Goal: Task Accomplishment & Management: Complete application form

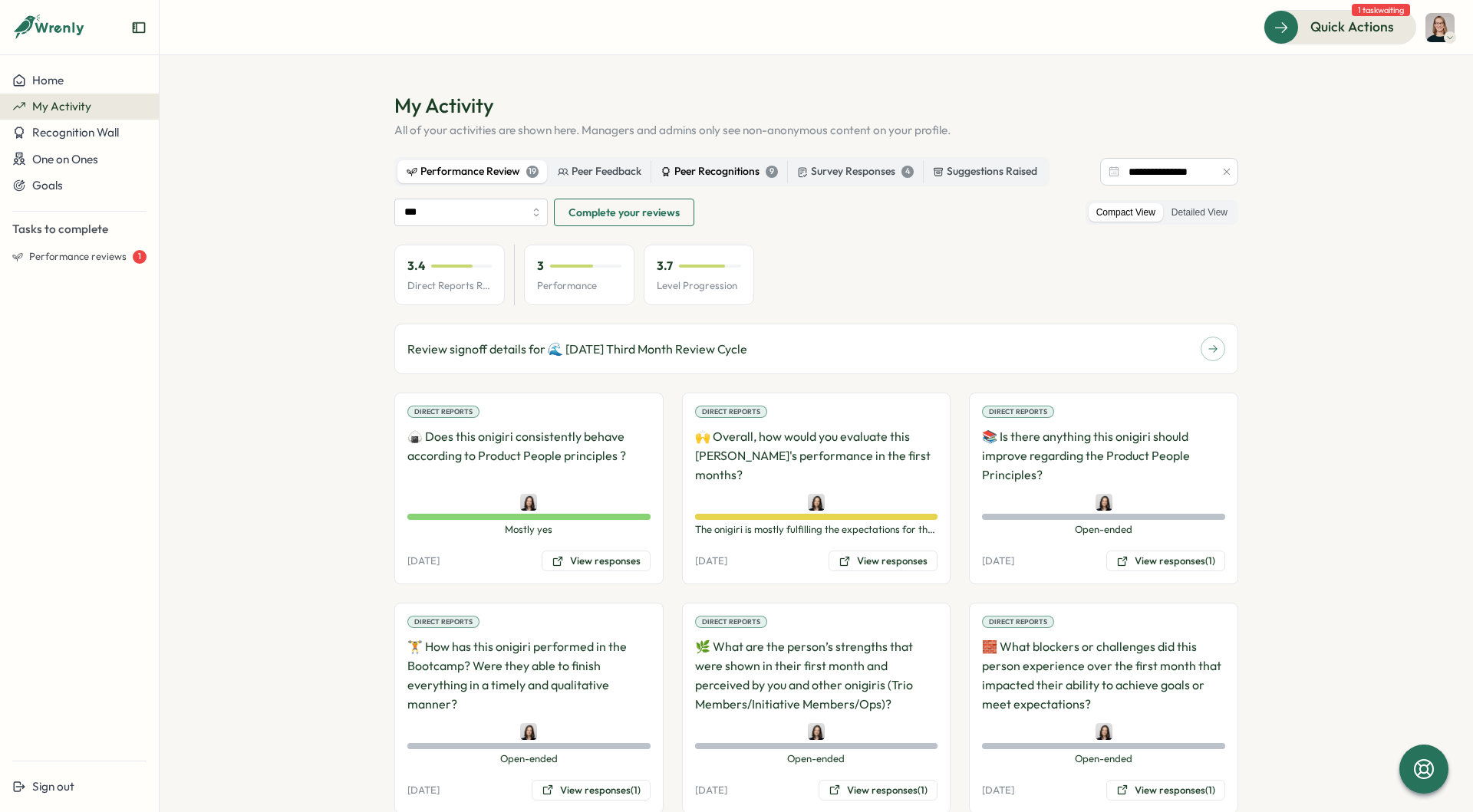
click at [720, 165] on div "Peer Recognitions 9" at bounding box center [719, 172] width 117 height 17
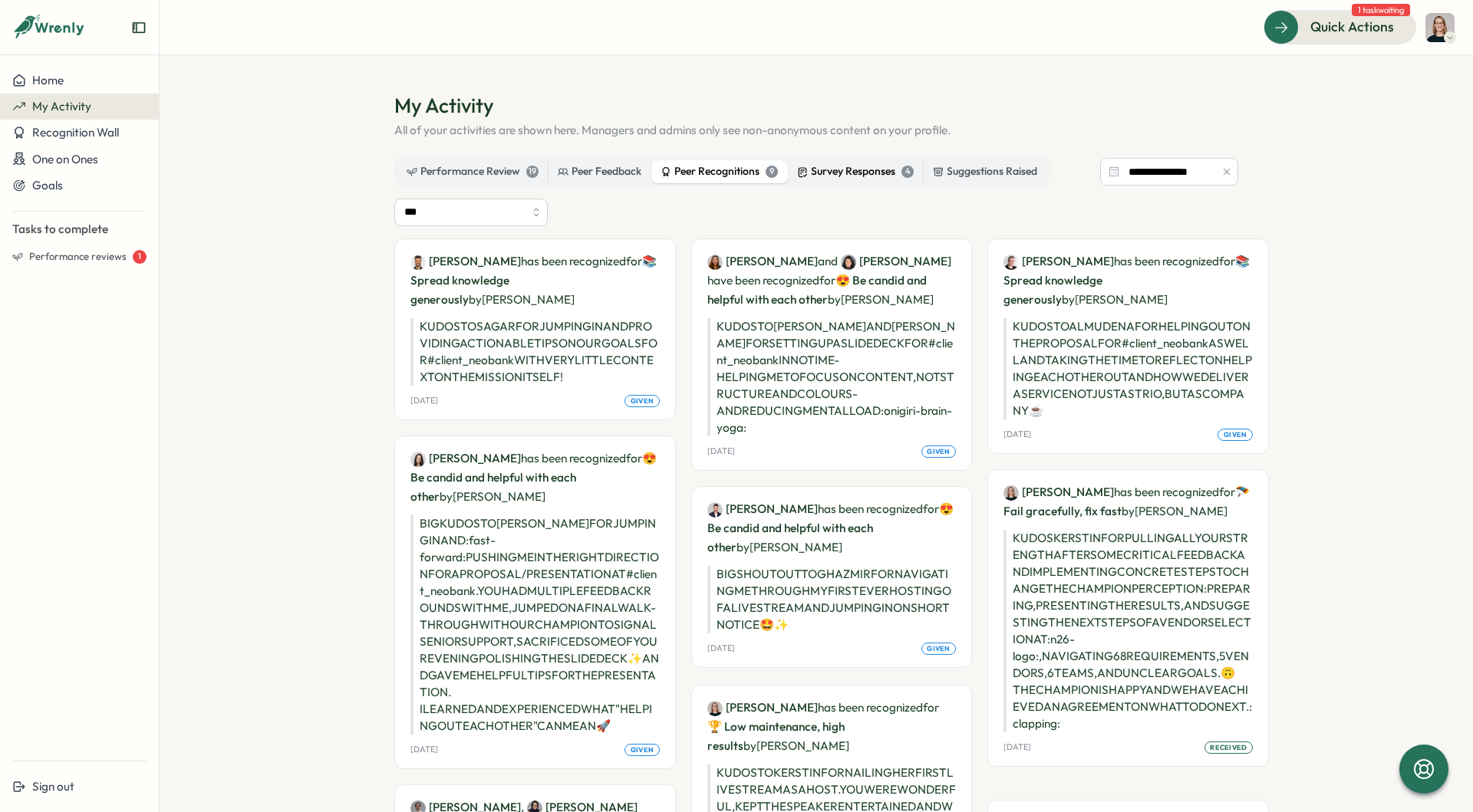
scroll to position [295, 0]
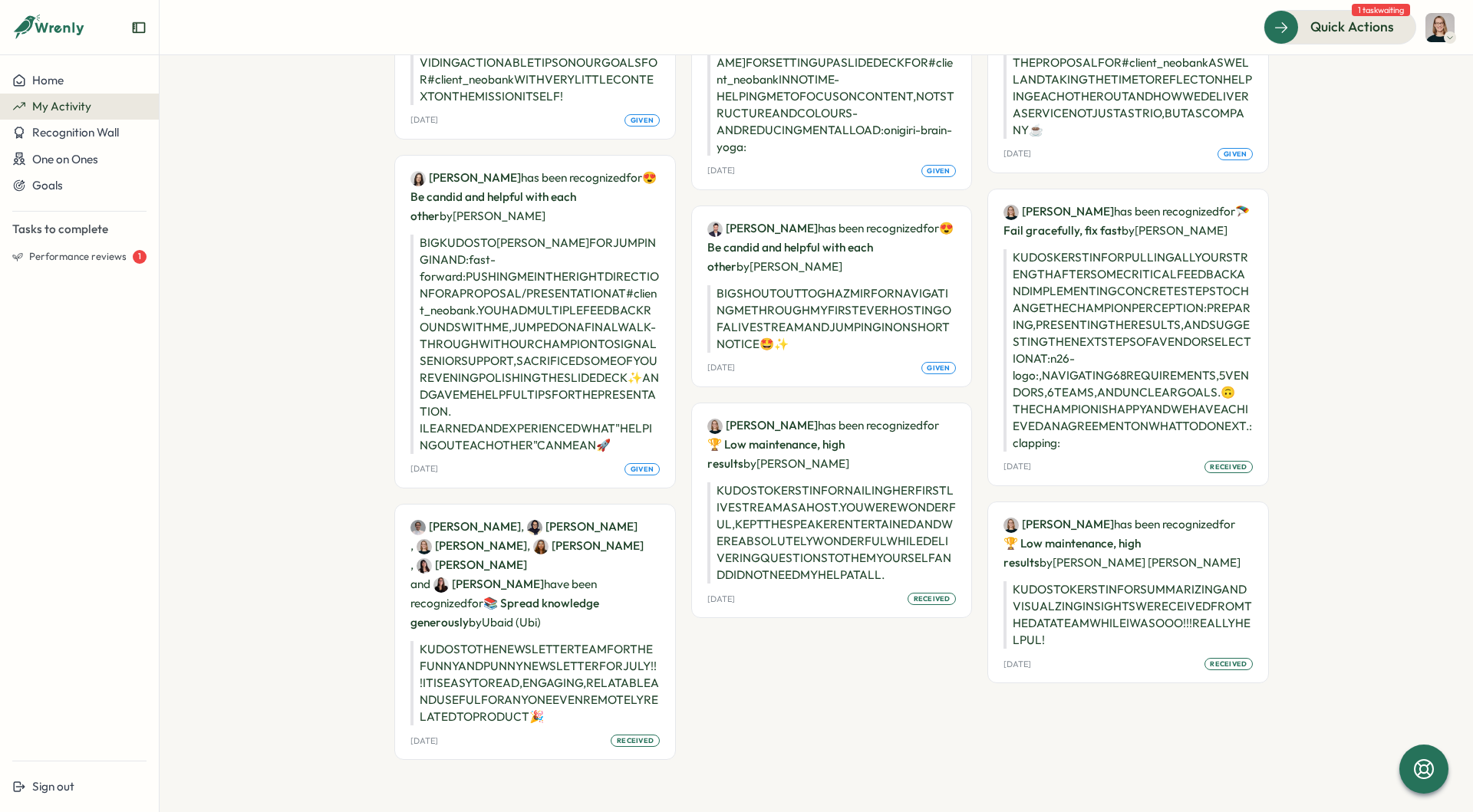
click at [866, 565] on p "KUDOS TO [PERSON_NAME] FOR NAILING HER FIRST LIVESTREAM AS A HOST. YOU WERE WON…" at bounding box center [831, 533] width 249 height 101
click at [914, 600] on span "received" at bounding box center [932, 598] width 37 height 10
click at [822, 440] on p "[PERSON_NAME] has been recognized for 🏆 Low maintenance, high results by [PERSO…" at bounding box center [831, 445] width 249 height 57
click at [778, 404] on div "[PERSON_NAME] has been recognized for 🏆 Low maintenance, high results by [PERSO…" at bounding box center [831, 510] width 280 height 214
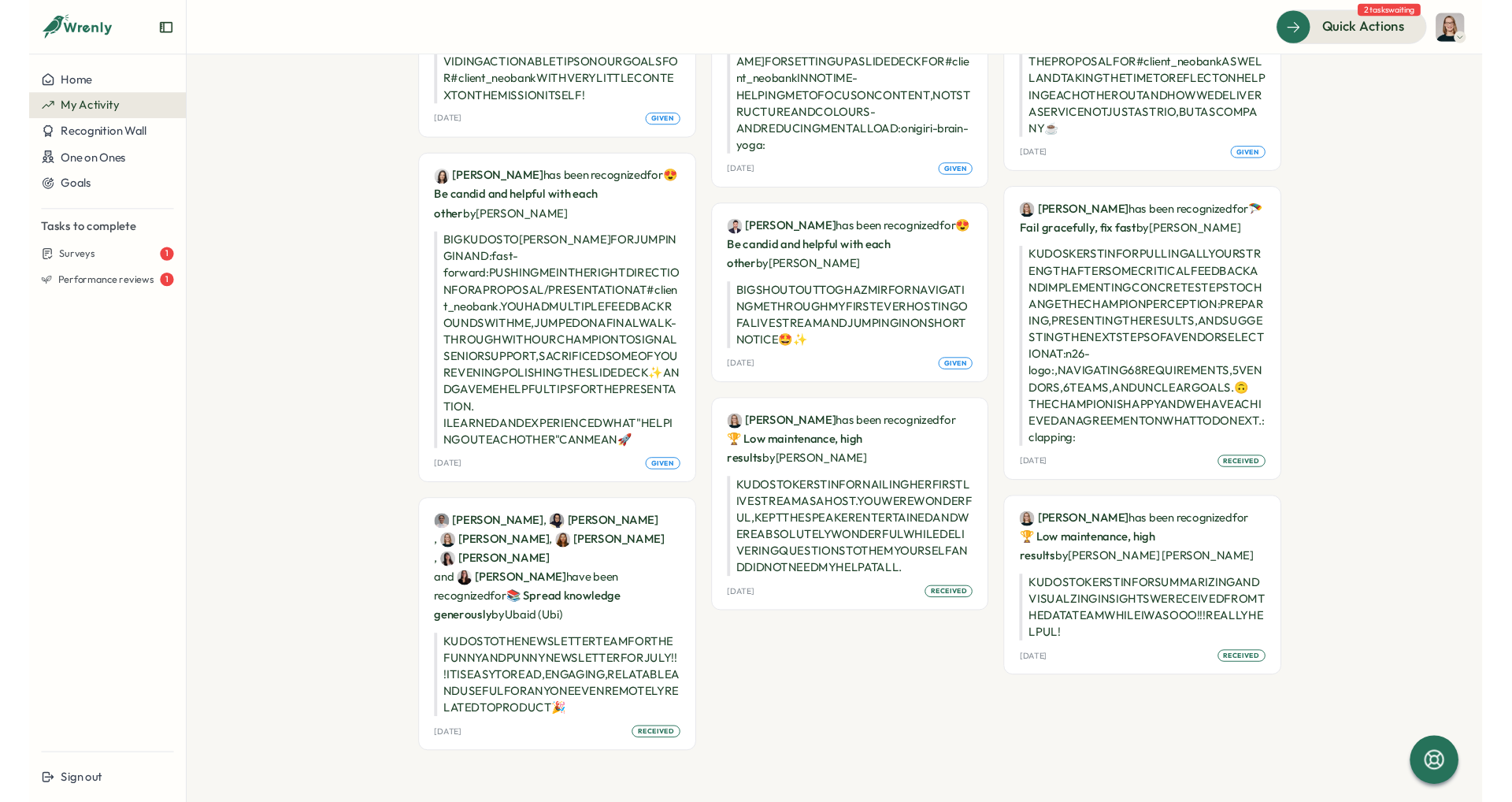
scroll to position [0, 0]
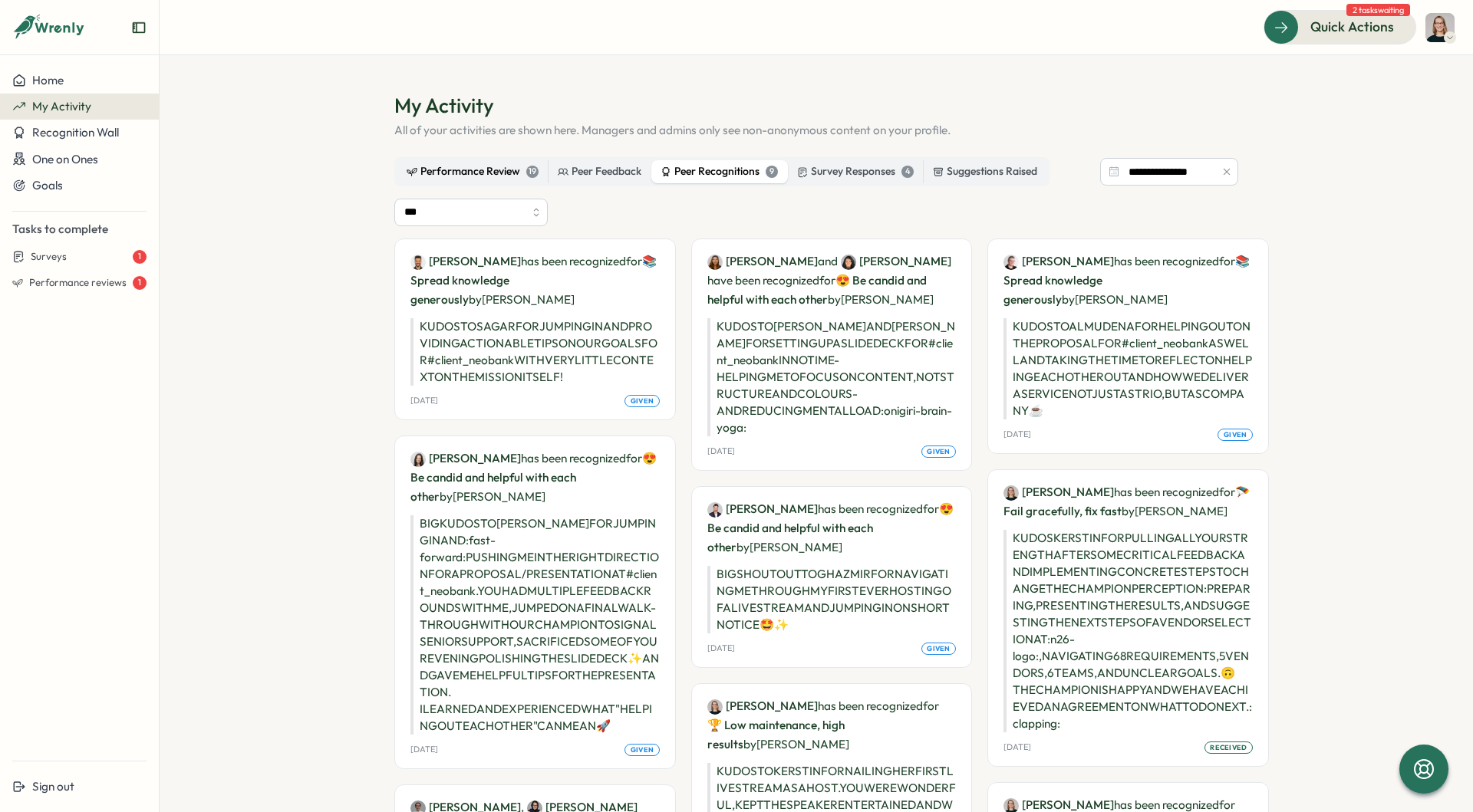
click at [472, 179] on div "Performance Review 19" at bounding box center [473, 172] width 132 height 17
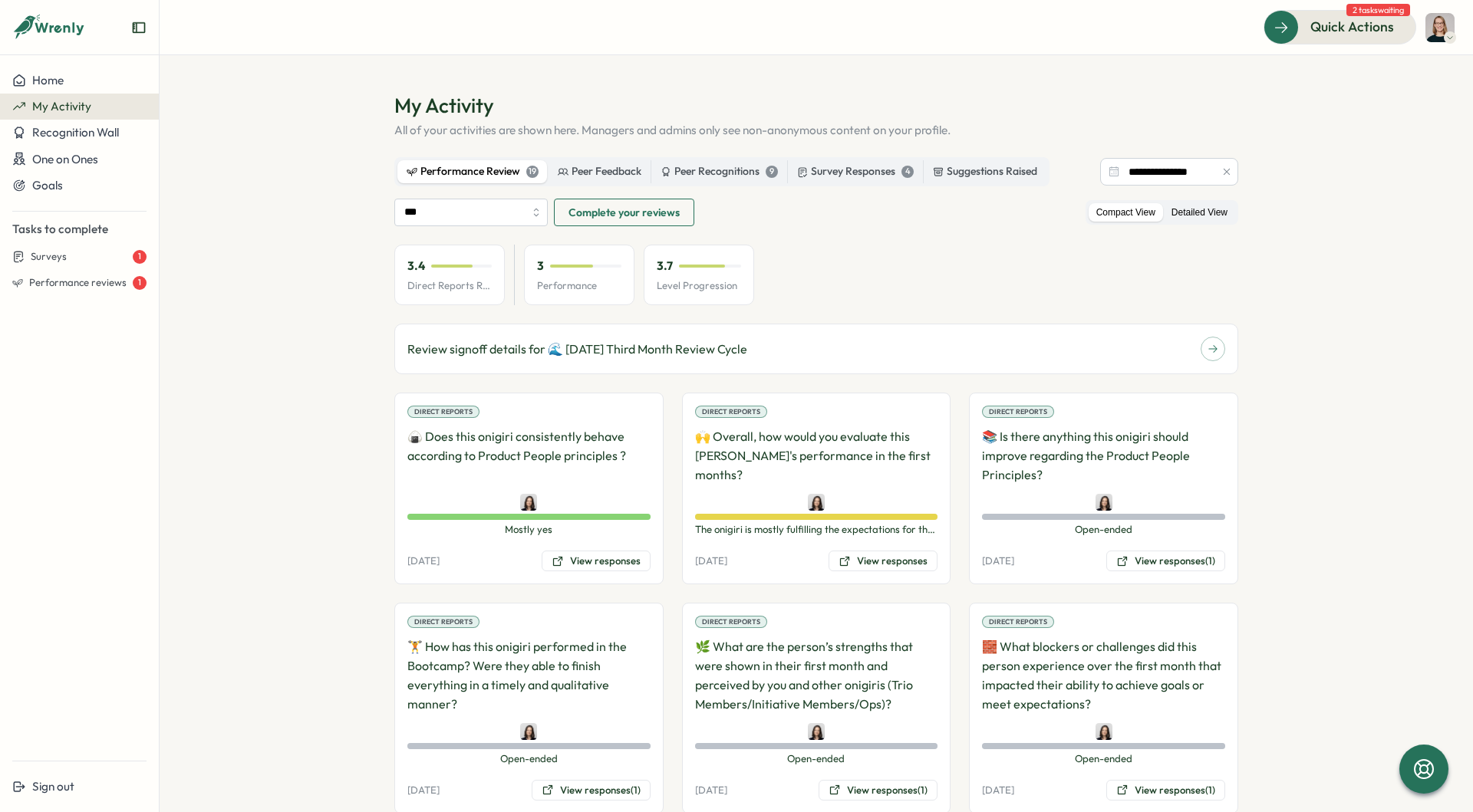
click at [1194, 211] on label "Detailed View" at bounding box center [1199, 213] width 72 height 19
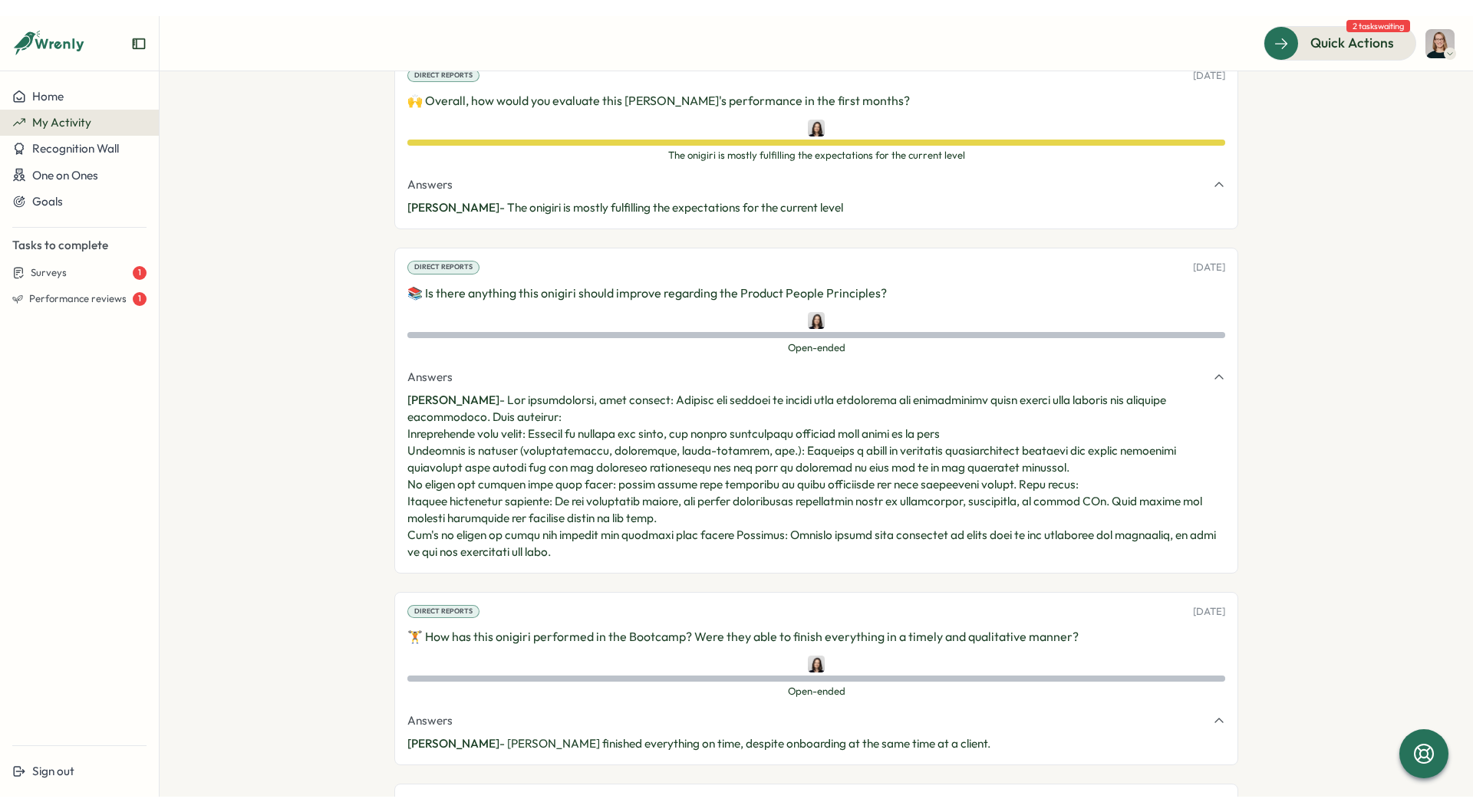
scroll to position [1235, 0]
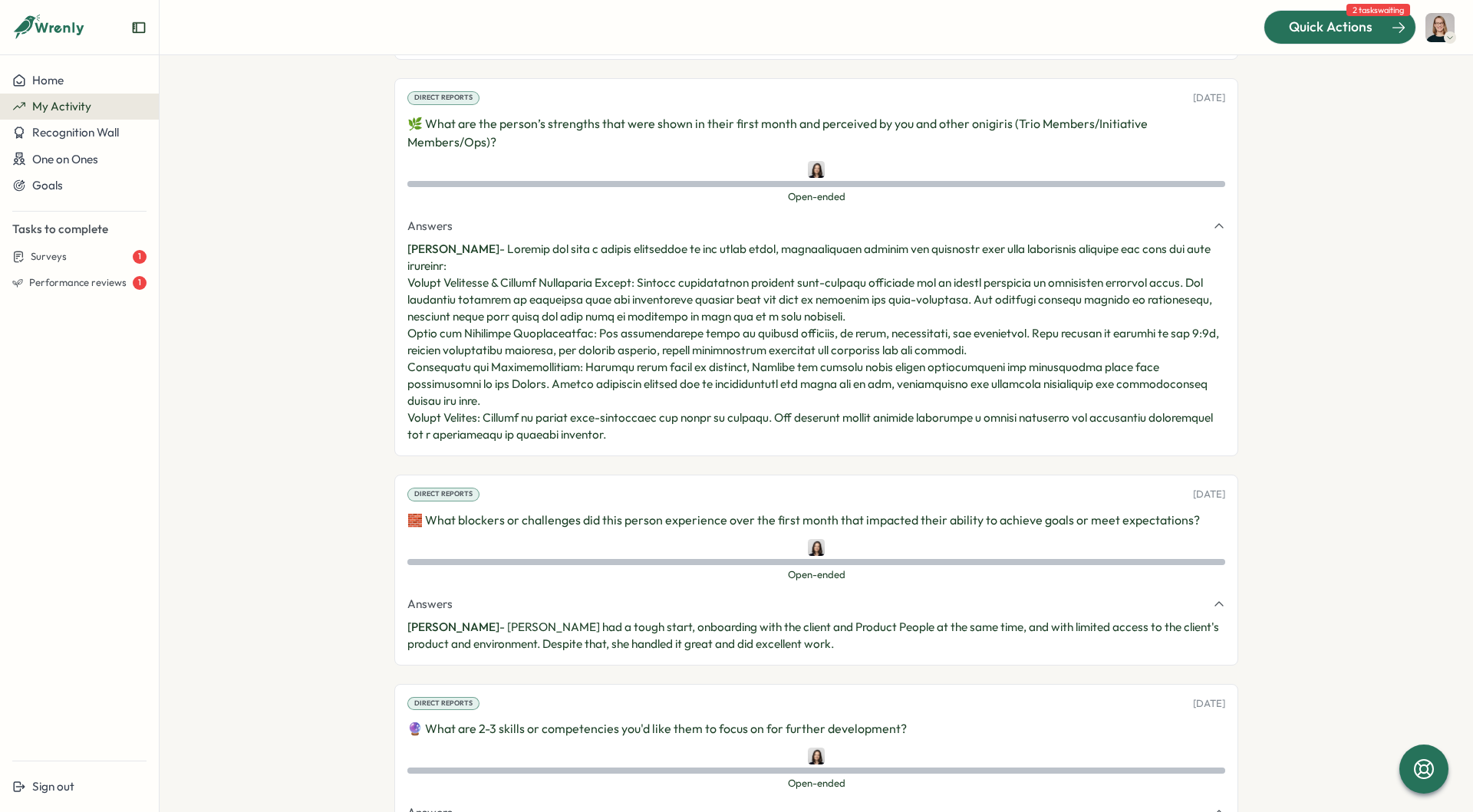
click at [1378, 41] on div at bounding box center [1339, 27] width 151 height 32
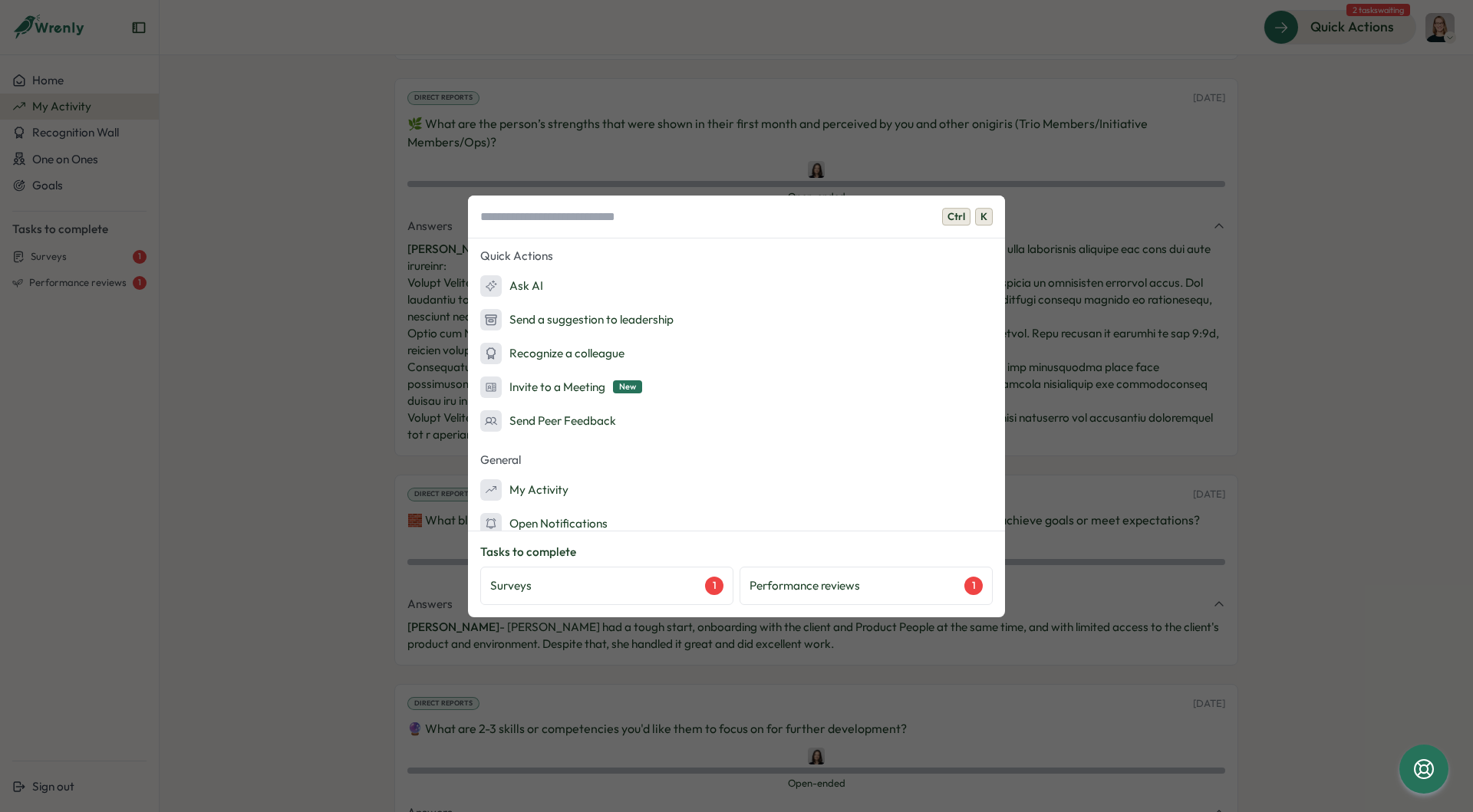
click at [639, 560] on p "Tasks to complete" at bounding box center [736, 552] width 513 height 17
click at [640, 567] on div "Tasks to complete Surveys 1 Performance reviews 1" at bounding box center [736, 574] width 513 height 61
click at [640, 571] on div "Surveys 1" at bounding box center [606, 586] width 253 height 38
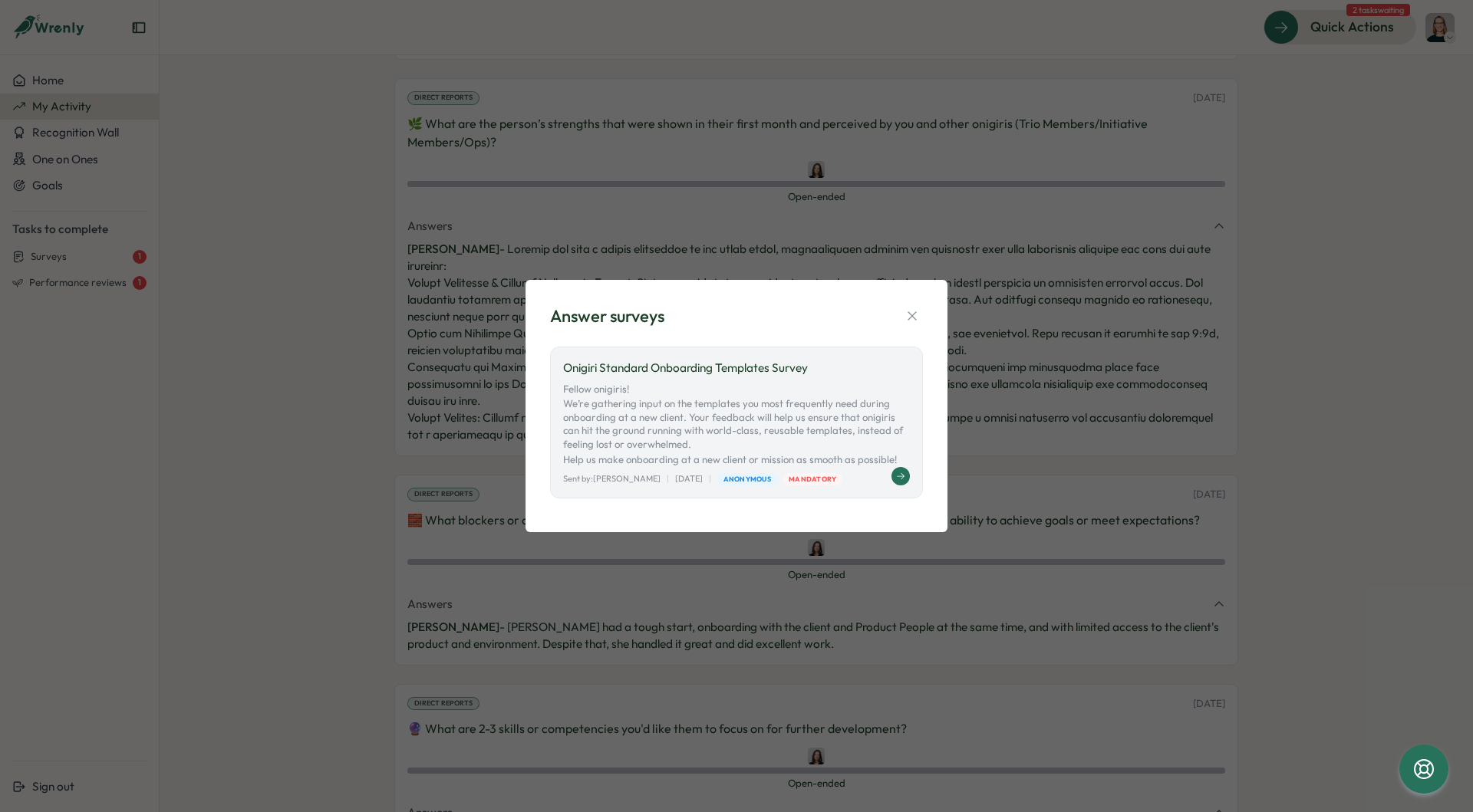
click at [760, 374] on p "Onigiri Standard Onboarding Templates Survey" at bounding box center [736, 368] width 347 height 17
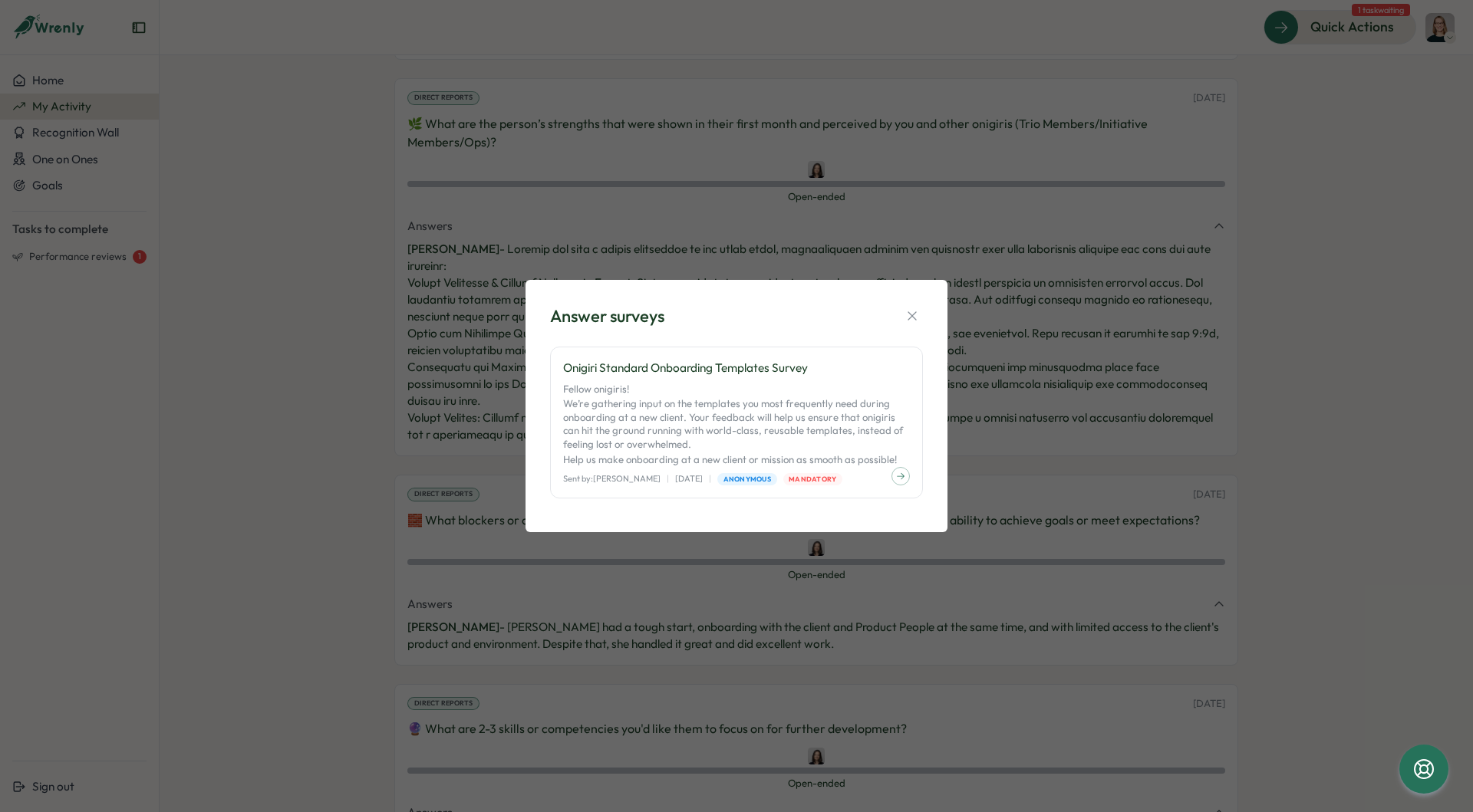
click at [1076, 240] on div "Answer surveys Onigiri Standard Onboarding Templates Survey Fellow onigiris! We…" at bounding box center [736, 406] width 1473 height 812
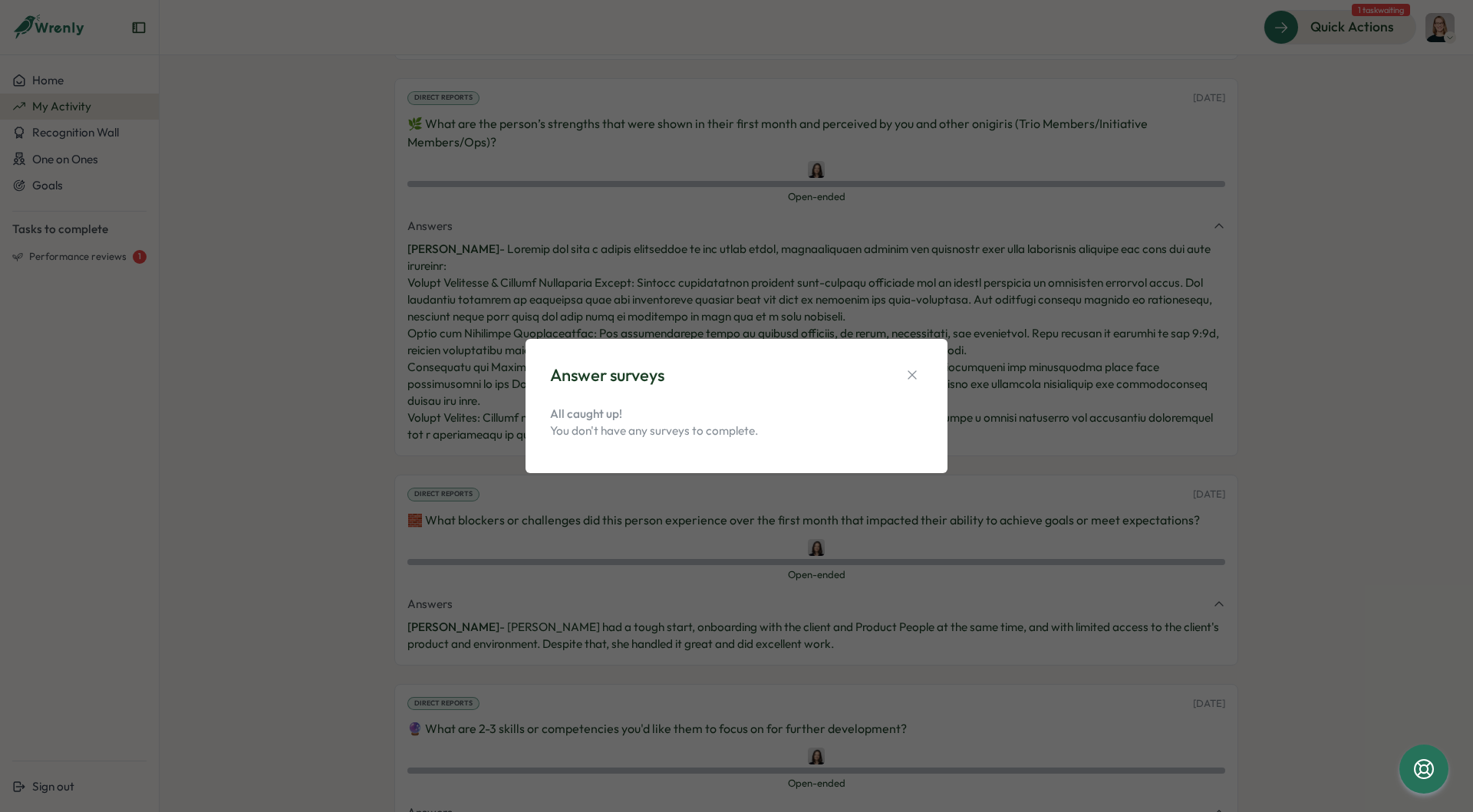
click at [267, 289] on div "Answer surveys All caught up! You don't have any surveys to complete." at bounding box center [736, 406] width 1473 height 812
click at [137, 268] on div "Answer surveys All caught up! You don't have any surveys to complete." at bounding box center [736, 406] width 1473 height 812
click at [131, 260] on div "Answer surveys All caught up! You don't have any surveys to complete." at bounding box center [736, 406] width 1473 height 812
click at [905, 372] on icon "button" at bounding box center [913, 375] width 15 height 15
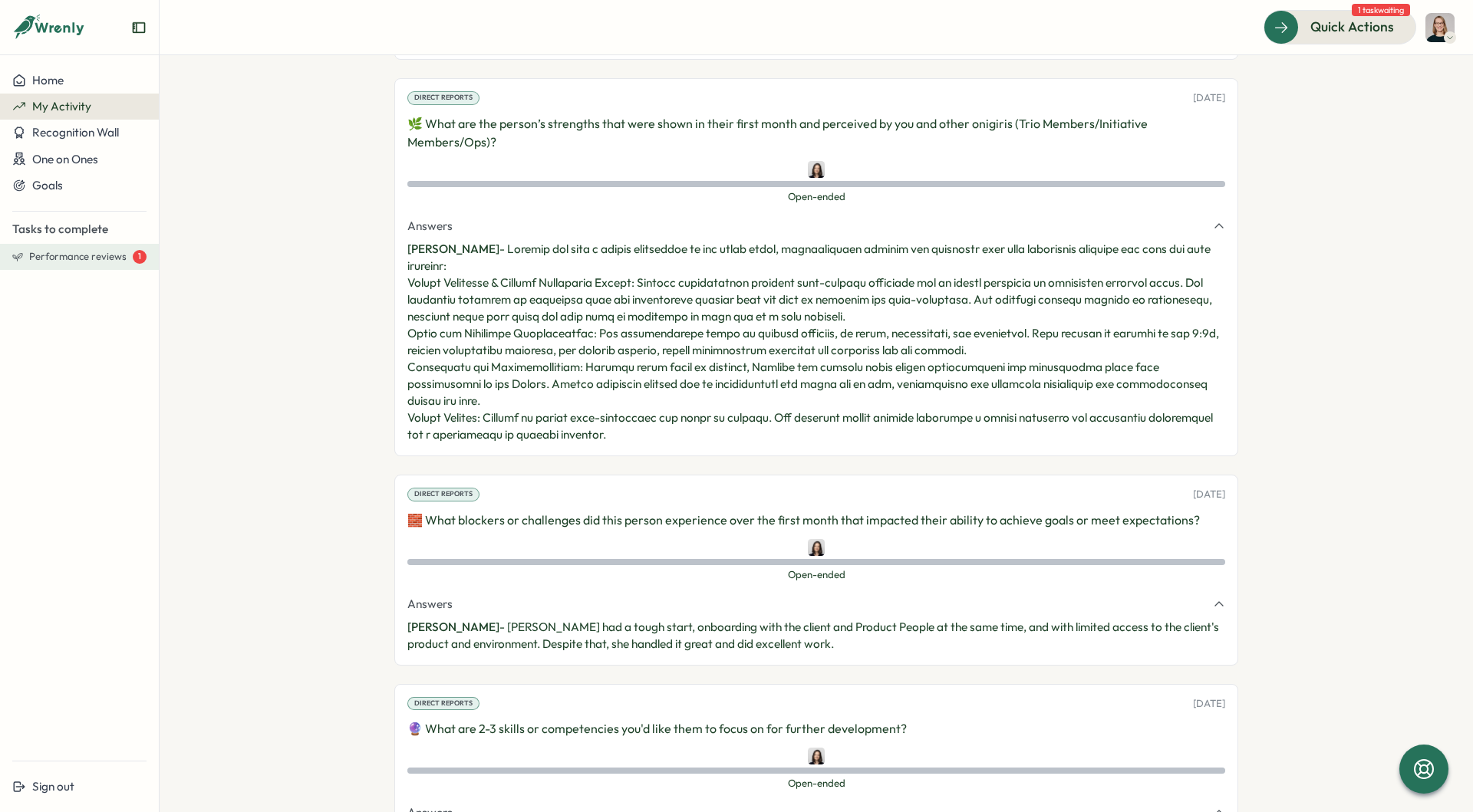
click at [94, 264] on button "Performance reviews 1" at bounding box center [79, 257] width 158 height 26
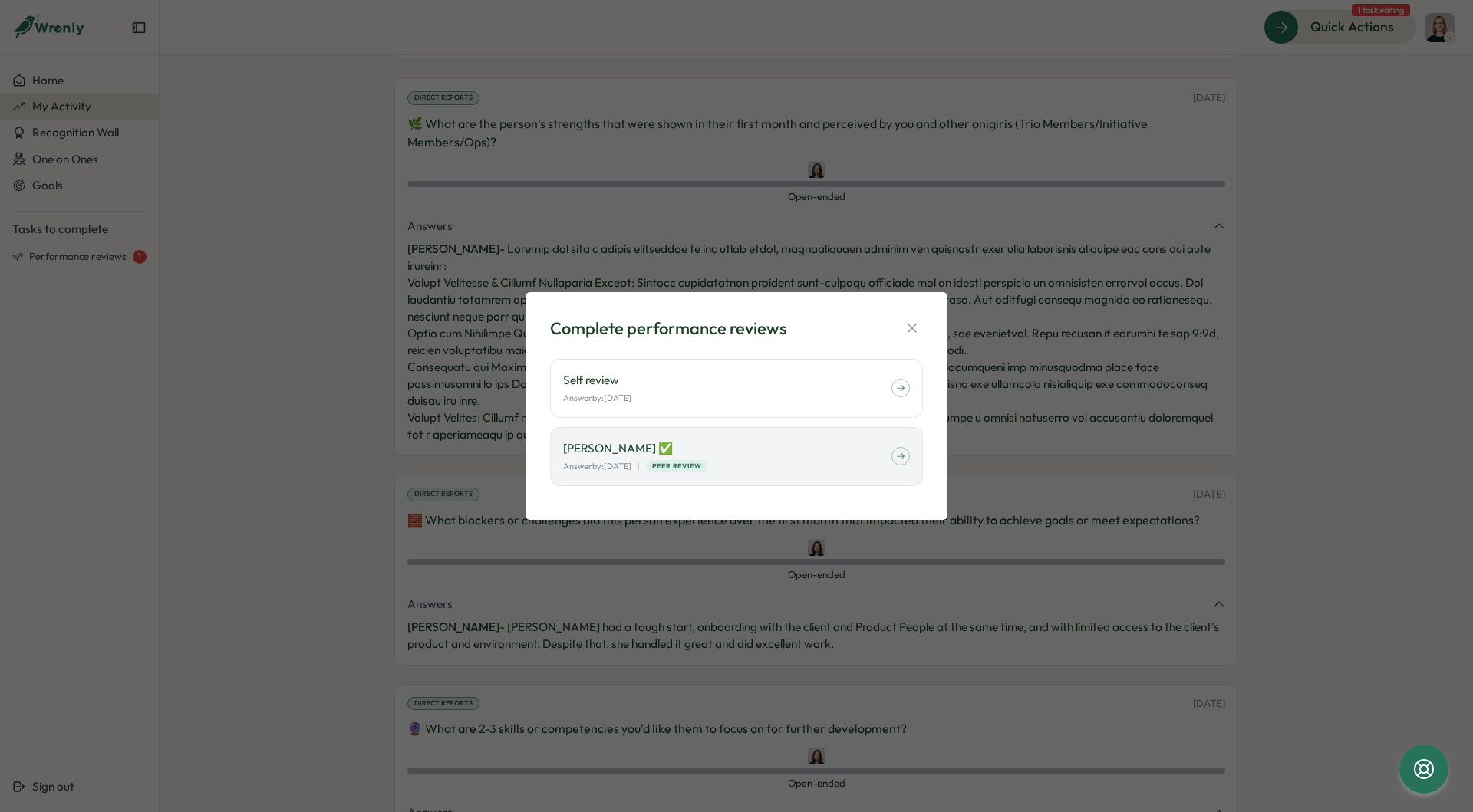
click at [388, 188] on div "Complete performance reviews Self review Answer by: [DATE] [PERSON_NAME] ✅ Answ…" at bounding box center [736, 406] width 1473 height 812
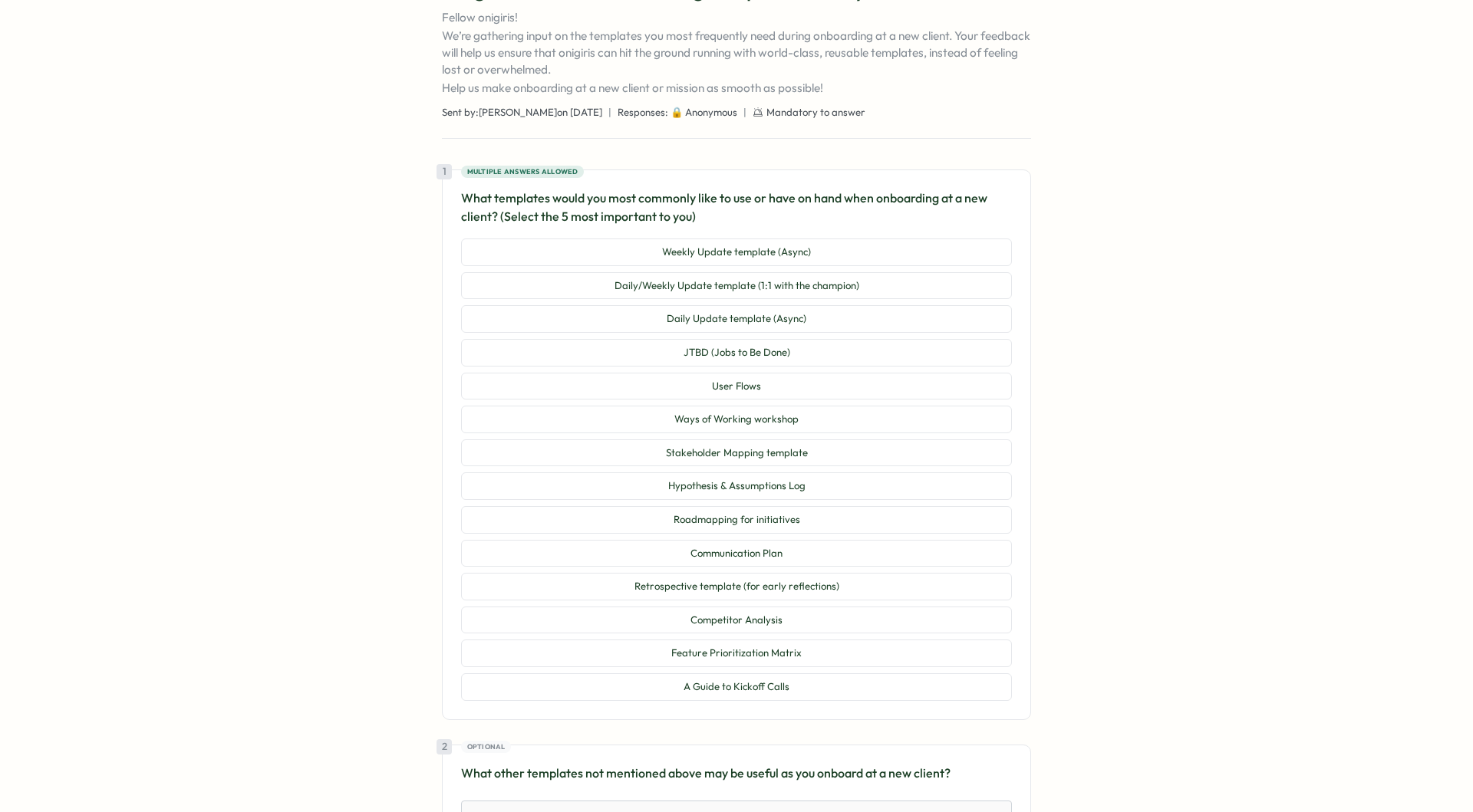
scroll to position [92, 0]
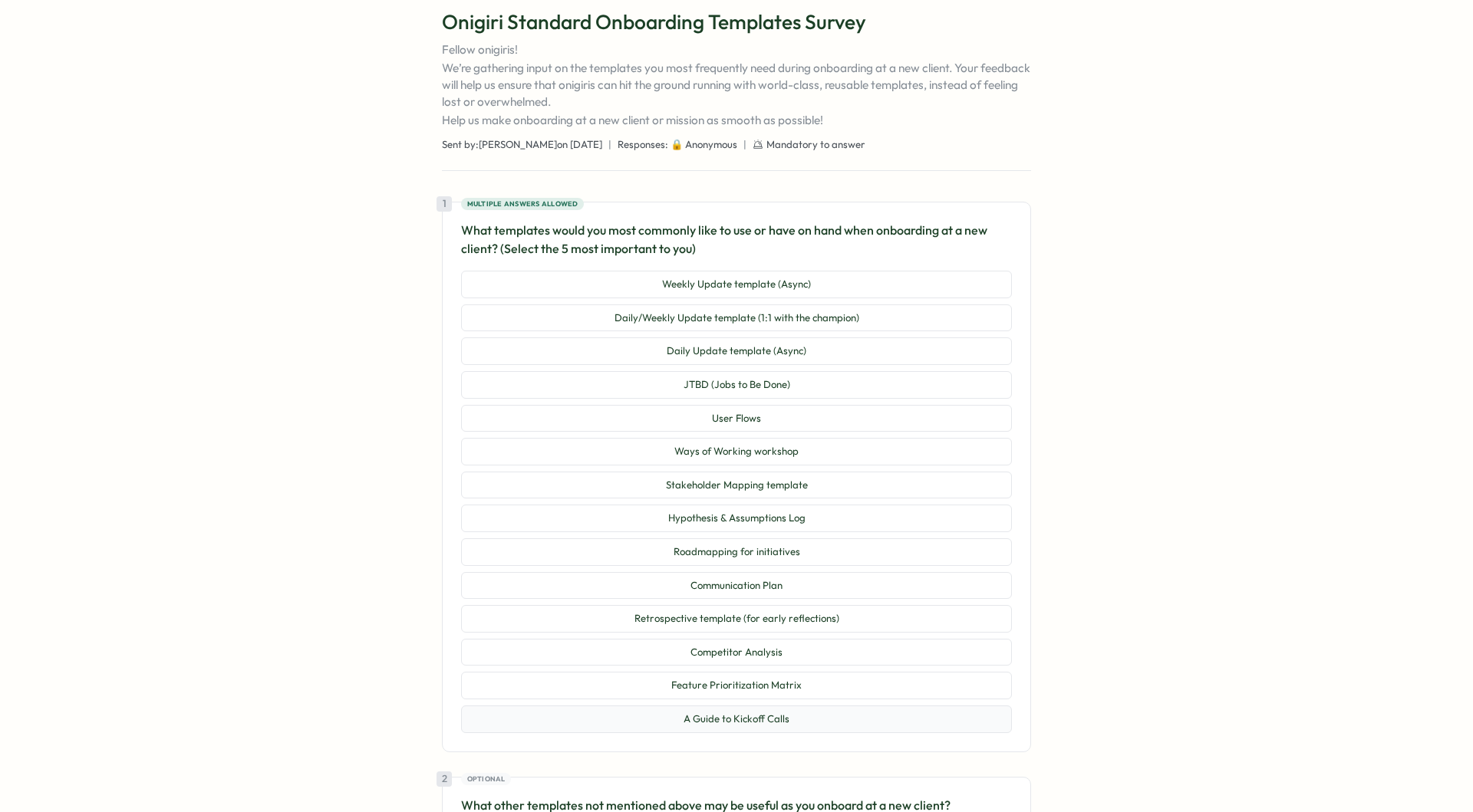
click at [844, 720] on button "A Guide to Kickoff Calls" at bounding box center [736, 718] width 551 height 28
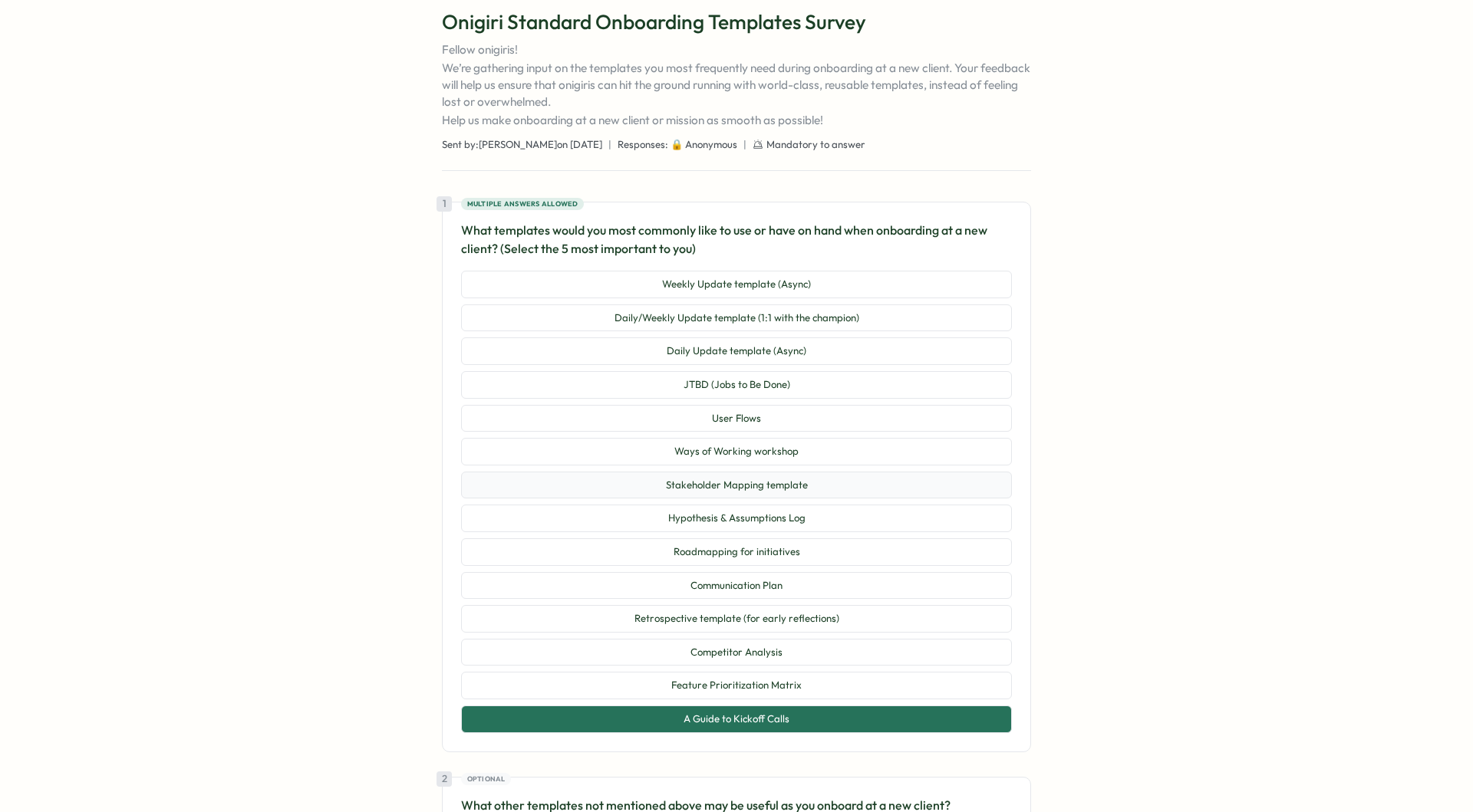
click at [810, 483] on button "Stakeholder Mapping template" at bounding box center [736, 485] width 551 height 28
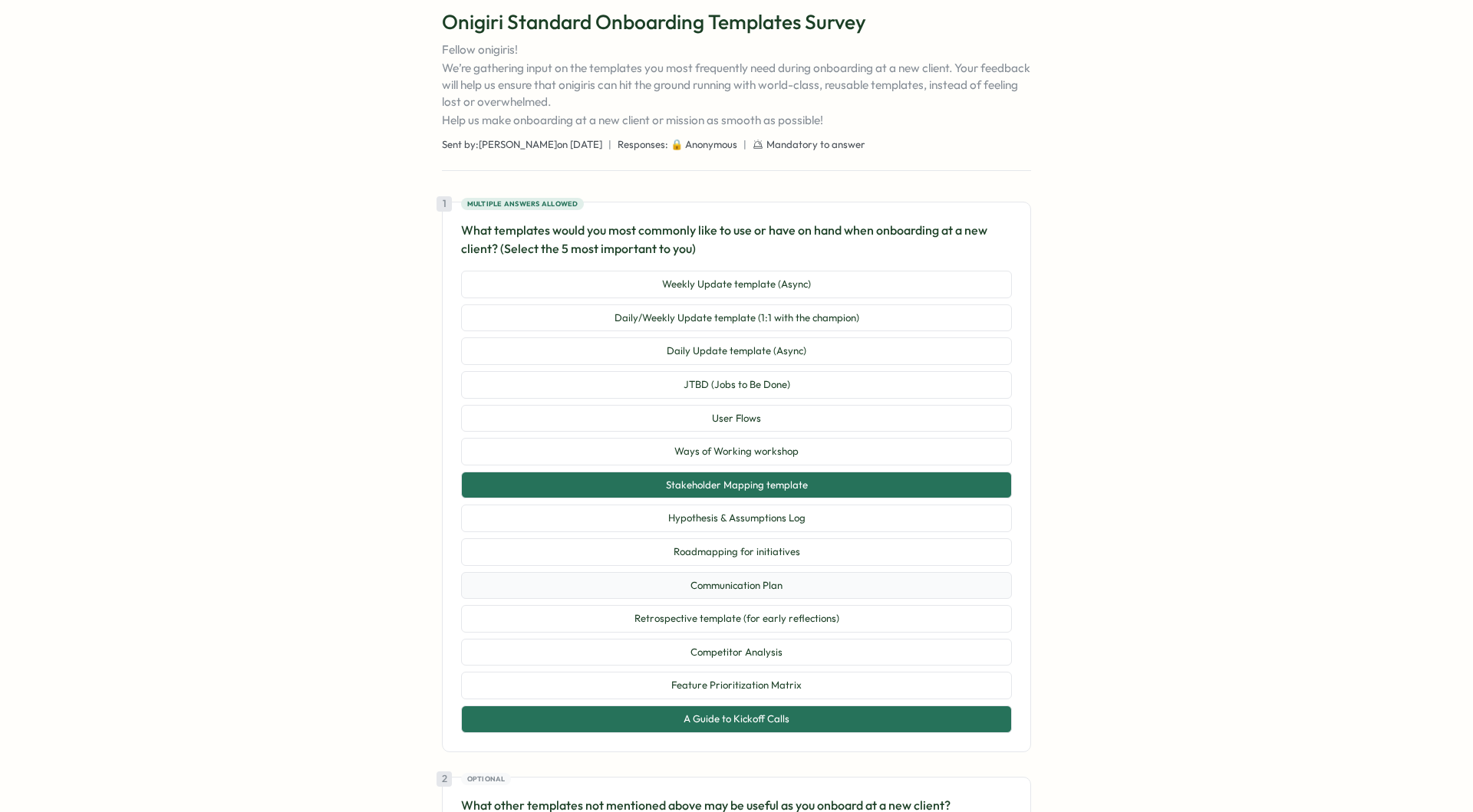
click at [811, 583] on button "Communication Plan" at bounding box center [736, 586] width 551 height 28
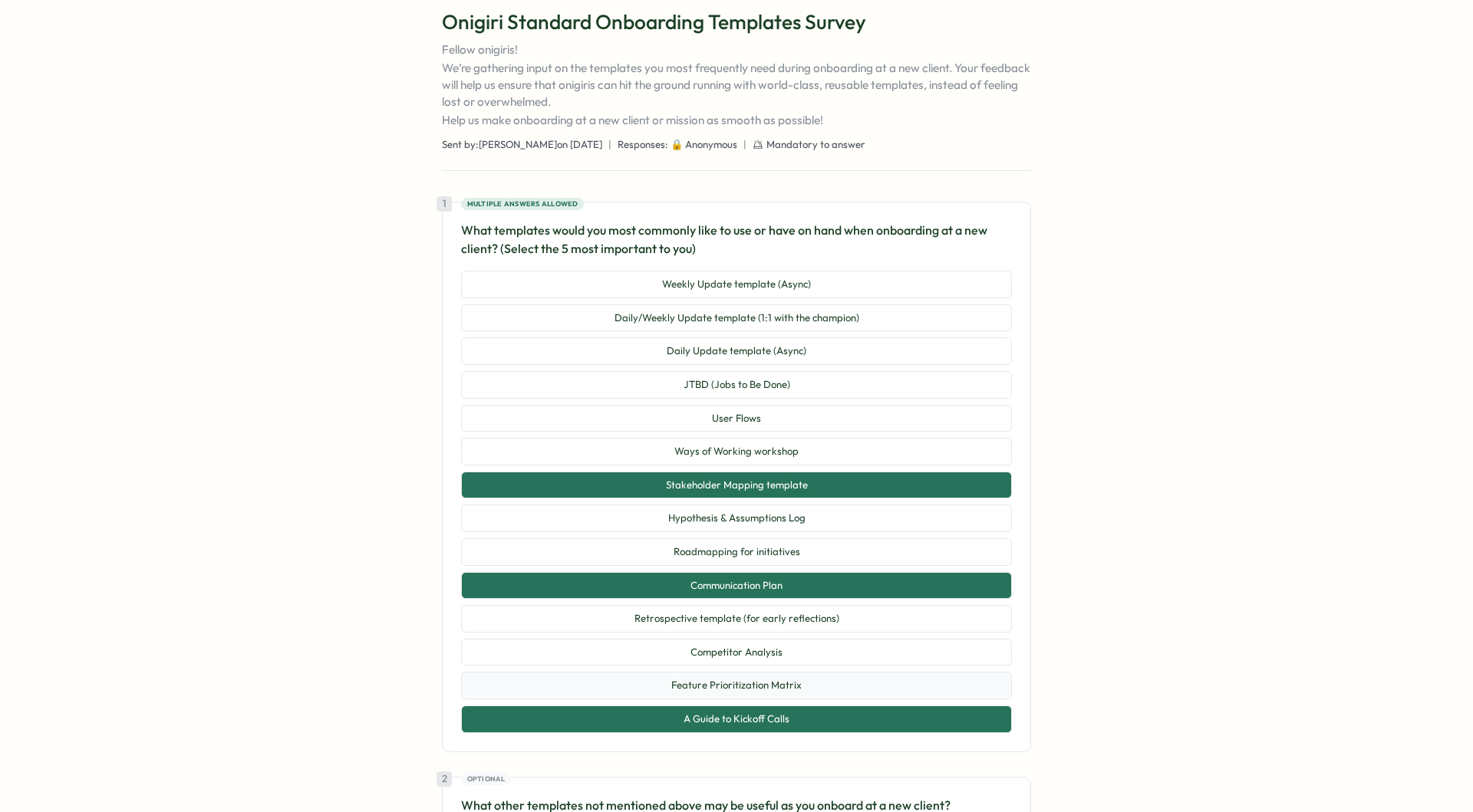
click at [815, 684] on button "Feature Prioritization Matrix" at bounding box center [736, 685] width 551 height 28
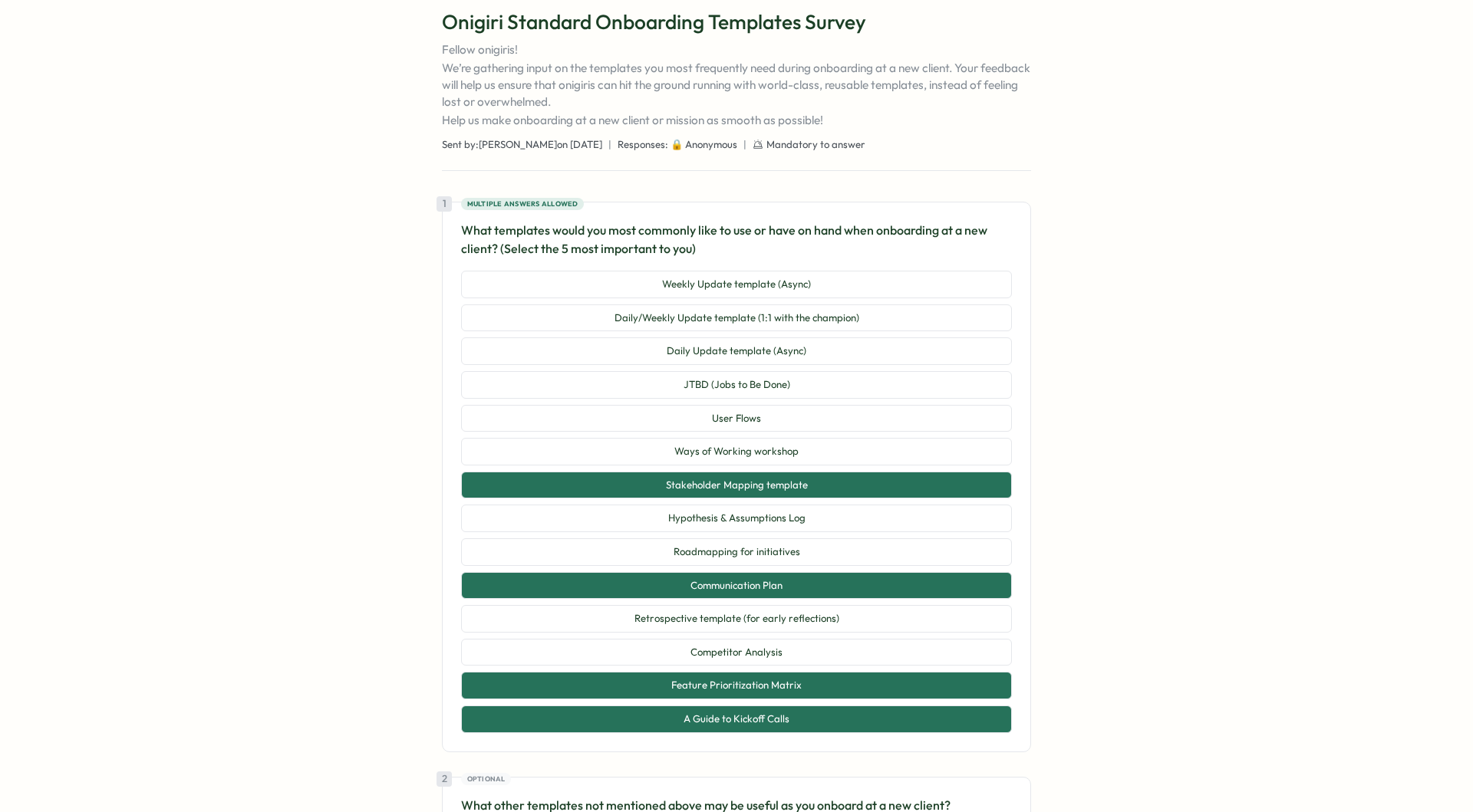
drag, startPoint x: 847, startPoint y: 278, endPoint x: 1147, endPoint y: 280, distance: 300.0
click at [1147, 280] on div "Go to home Go to home Survey from Product People Onigiri Standard Onboarding Te…" at bounding box center [737, 455] width 844 height 1022
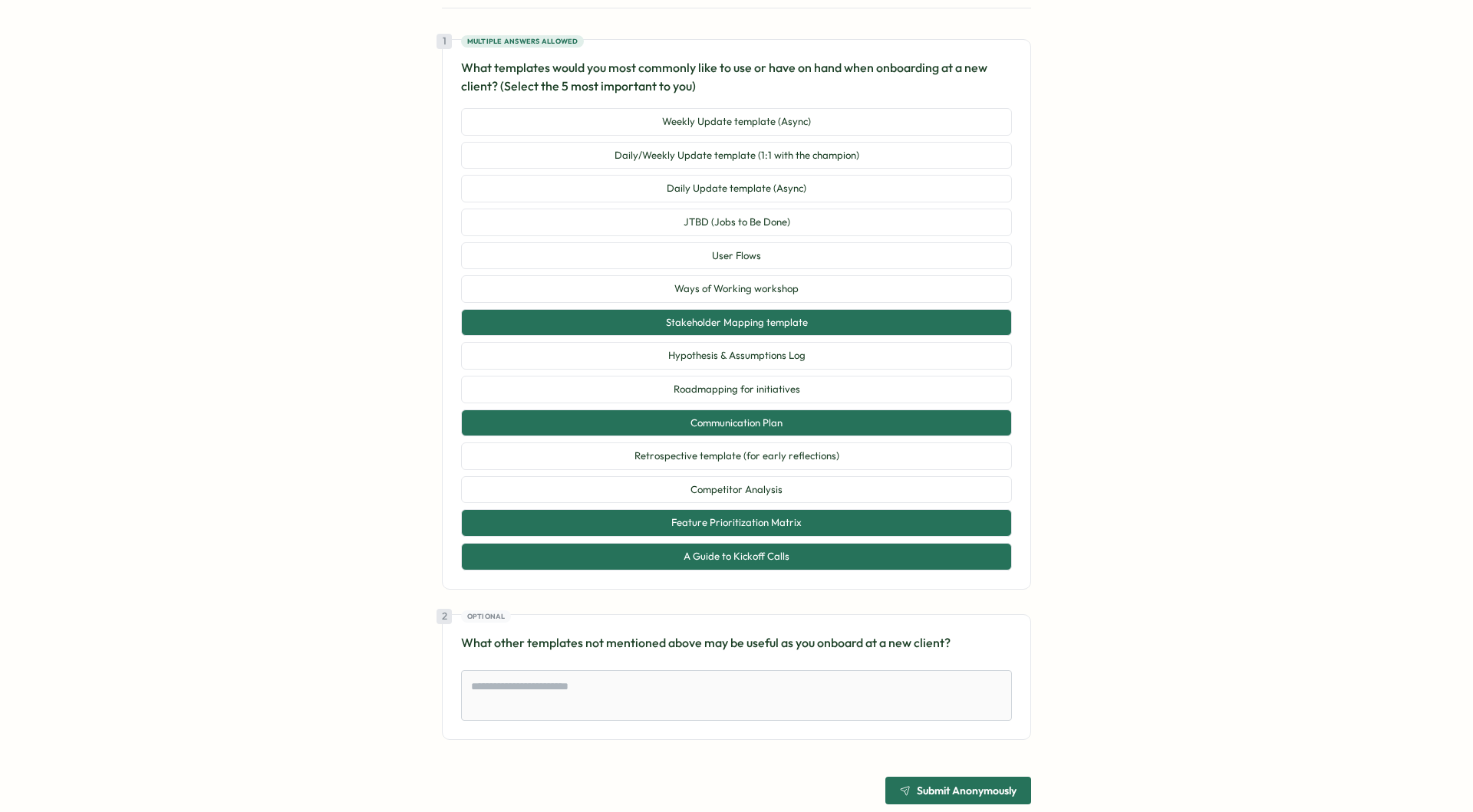
scroll to position [283, 0]
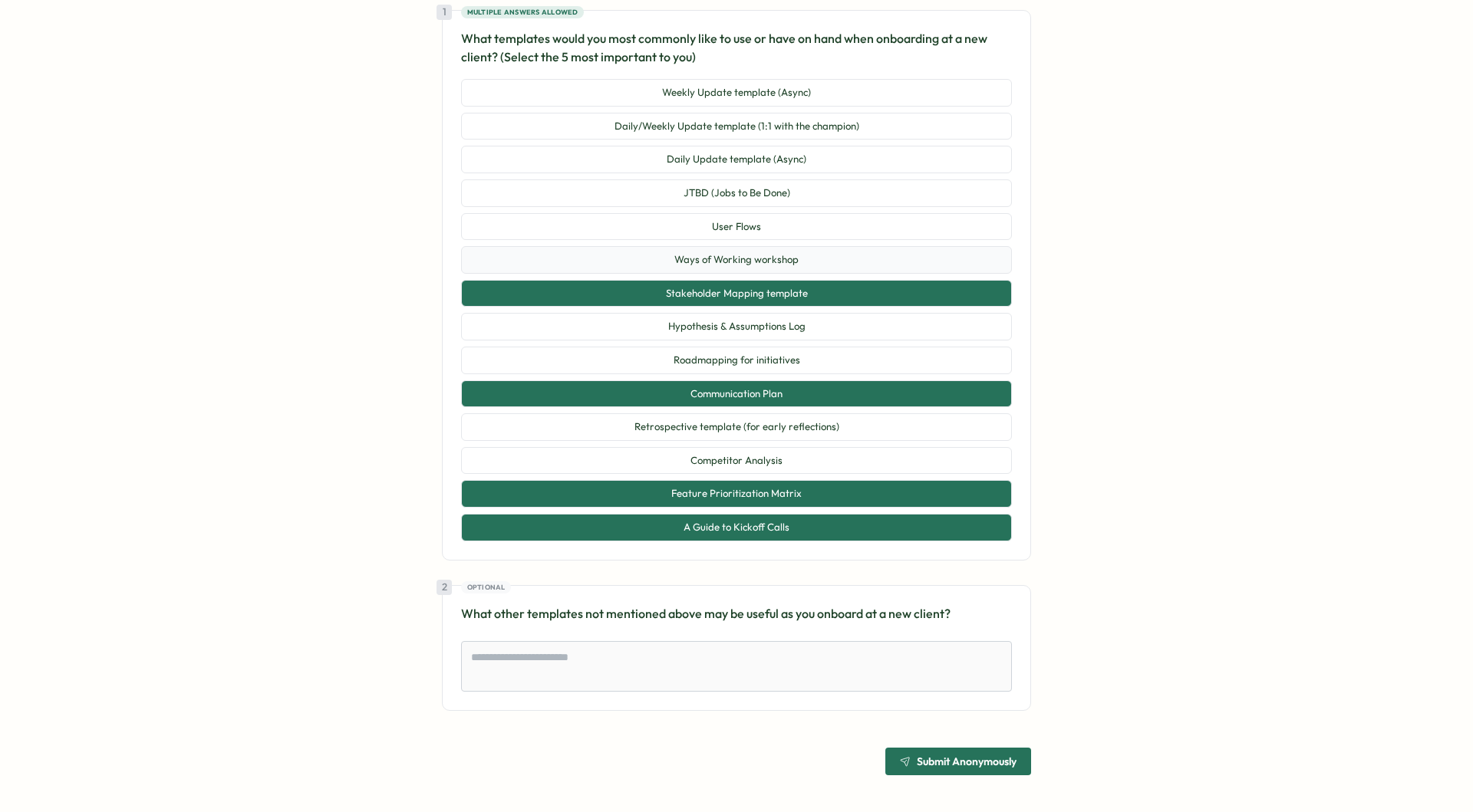
click at [864, 261] on button "Ways of Working workshop" at bounding box center [736, 260] width 551 height 28
type textarea "*"
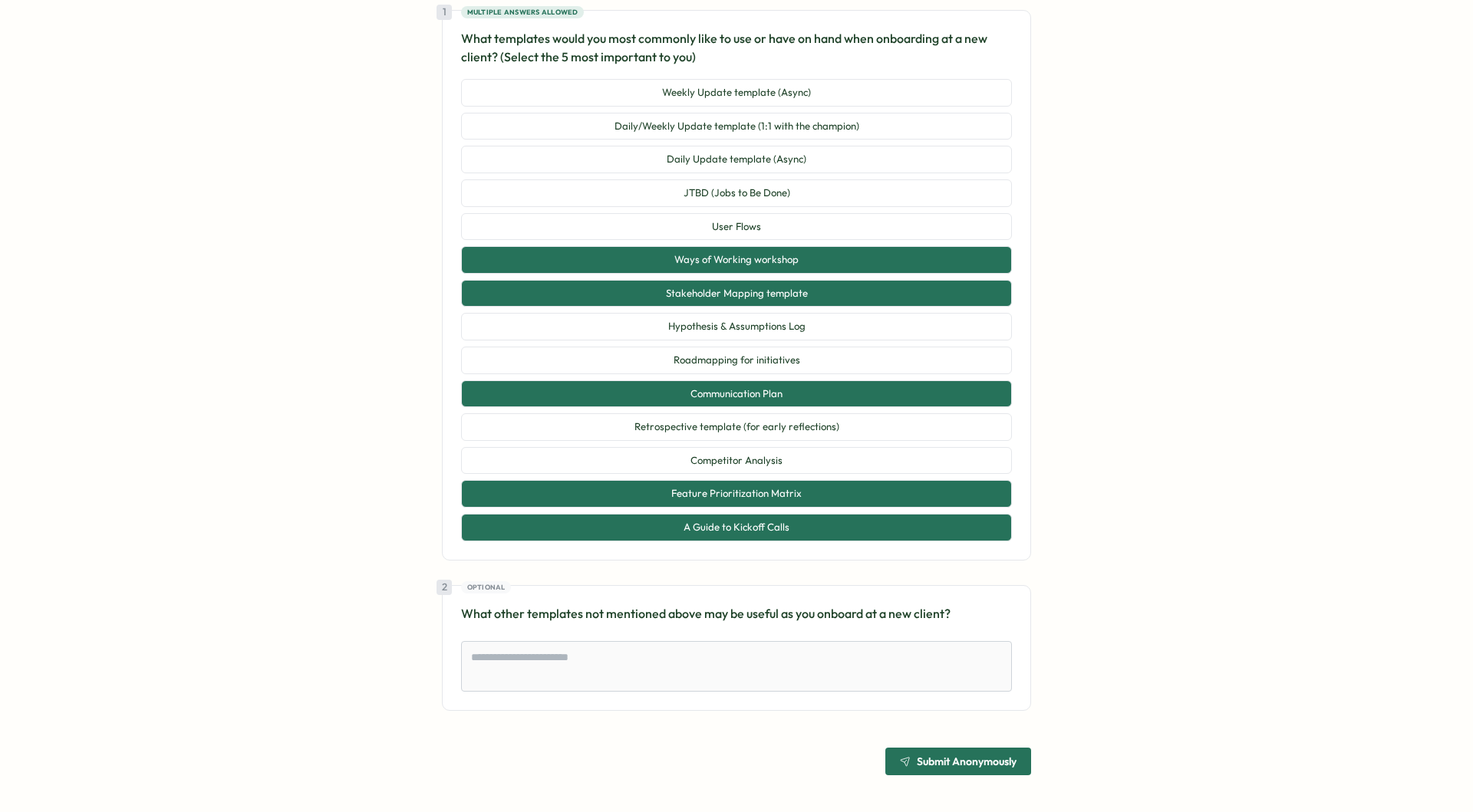
click at [909, 757] on div "Submit Anonymously" at bounding box center [958, 760] width 116 height 10
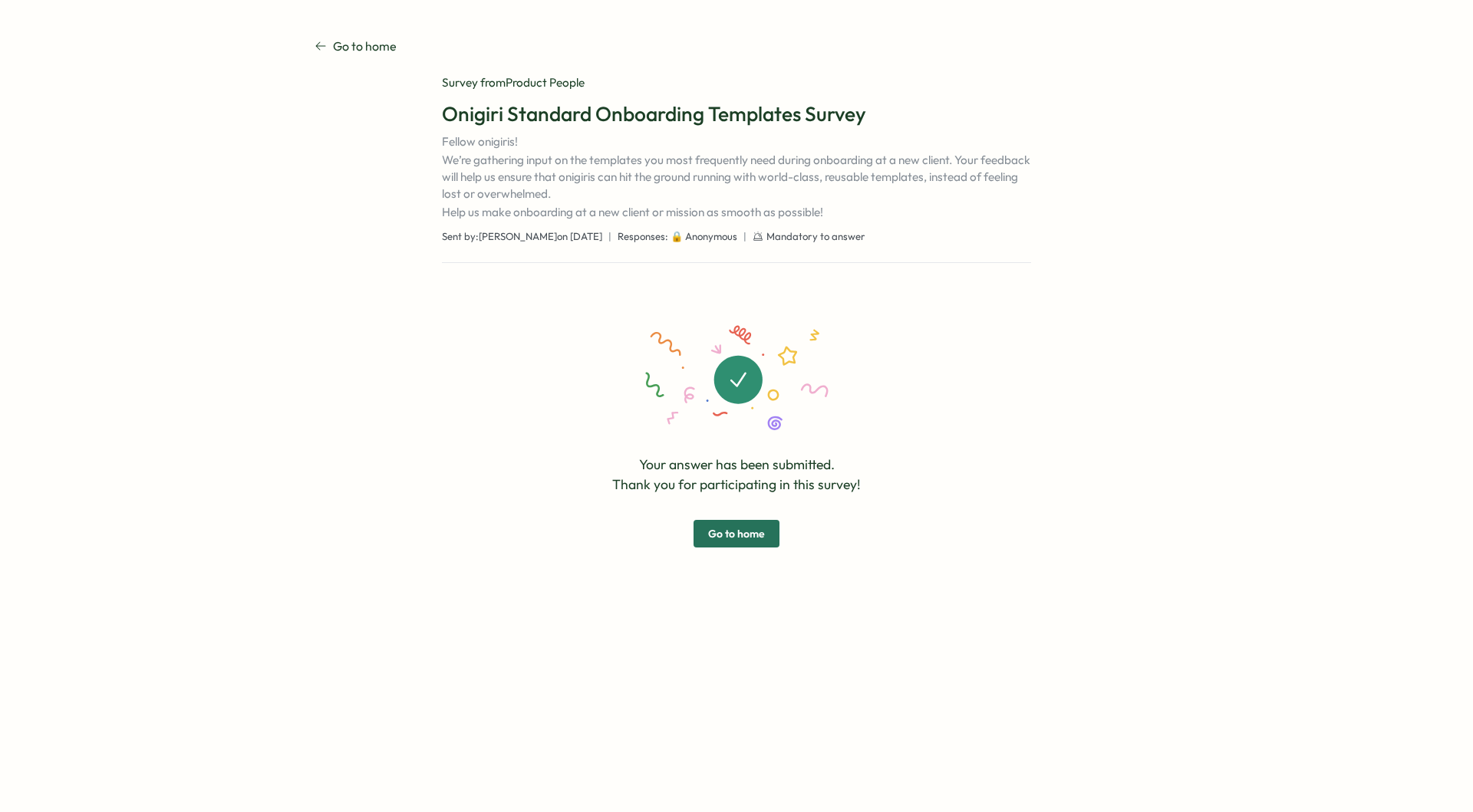
click at [722, 530] on span "Go to home" at bounding box center [736, 533] width 56 height 26
